Goal: Find specific page/section: Find specific page/section

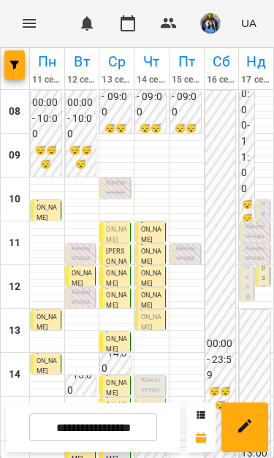
scroll to position [118, 0]
click at [154, 376] on p "Кінезіотерапія ([PERSON_NAME])" at bounding box center [151, 405] width 21 height 59
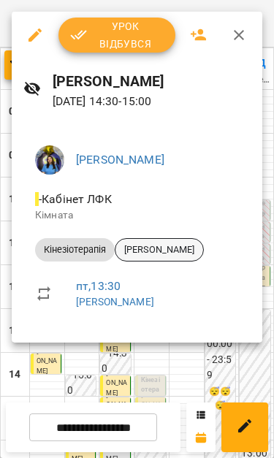
click at [162, 252] on span "[PERSON_NAME]" at bounding box center [160, 249] width 88 height 13
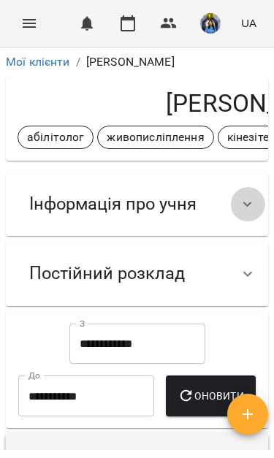
click at [233, 202] on div at bounding box center [247, 204] width 35 height 35
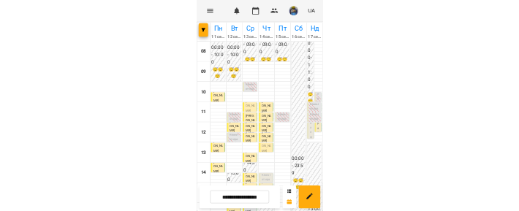
scroll to position [118, 0]
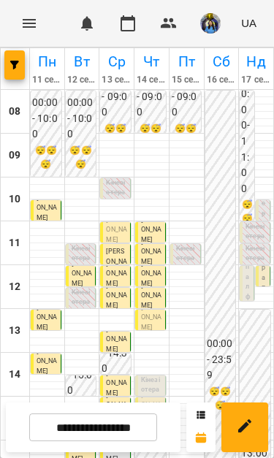
click at [161, 420] on p "Кінезіотерапія ([PERSON_NAME])" at bounding box center [151, 449] width 21 height 59
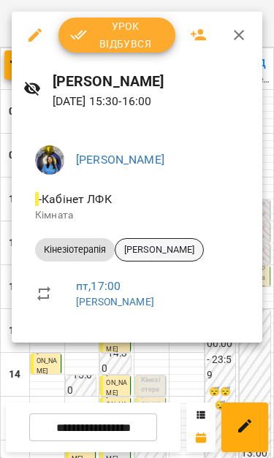
click at [181, 254] on span "[PERSON_NAME]" at bounding box center [160, 249] width 88 height 13
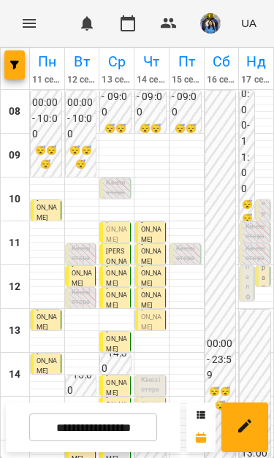
scroll to position [193, 0]
click at [148, 392] on span "[PERSON_NAME]" at bounding box center [151, 405] width 20 height 27
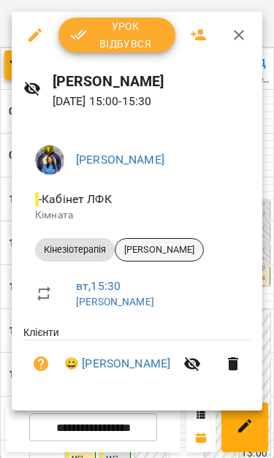
click at [184, 249] on span "[PERSON_NAME]" at bounding box center [160, 249] width 88 height 13
